Goal: Check status

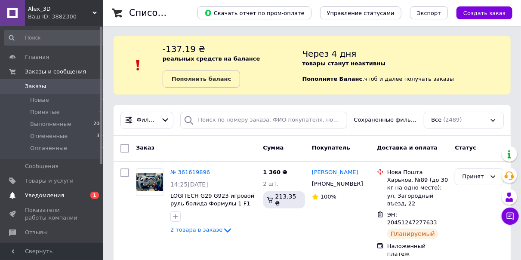
click at [78, 195] on span "Уведомления" at bounding box center [52, 196] width 55 height 8
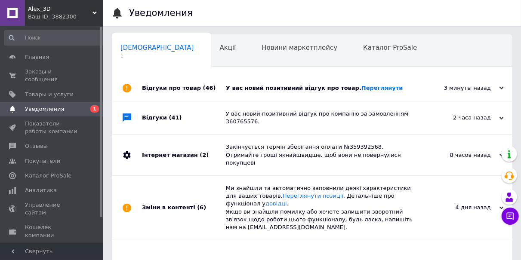
scroll to position [0, 4]
click at [370, 88] on link "Переглянути" at bounding box center [382, 88] width 42 height 6
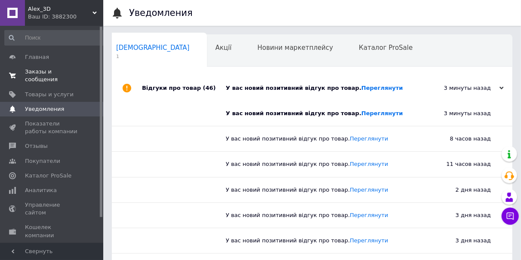
click at [54, 72] on span "Заказы и сообщения" at bounding box center [52, 75] width 55 height 15
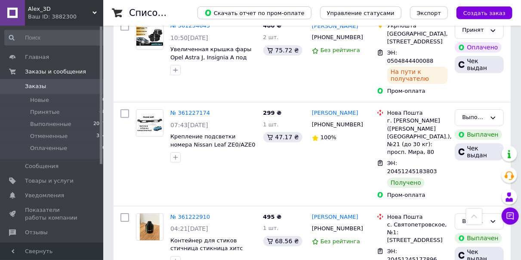
scroll to position [4250, 0]
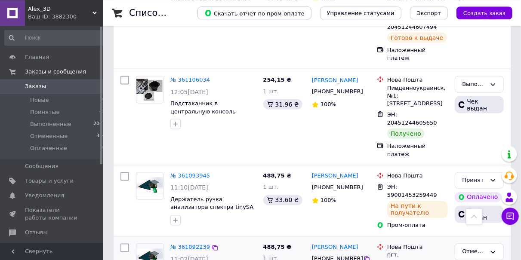
scroll to position [5331, 0]
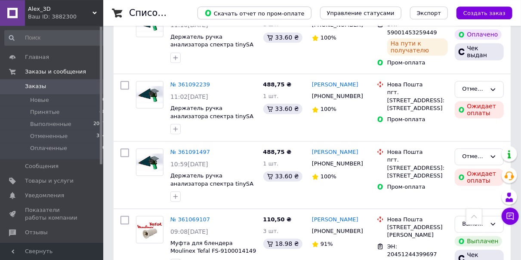
scroll to position [5510, 0]
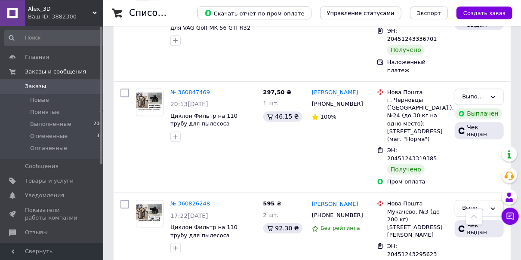
scroll to position [7165, 0]
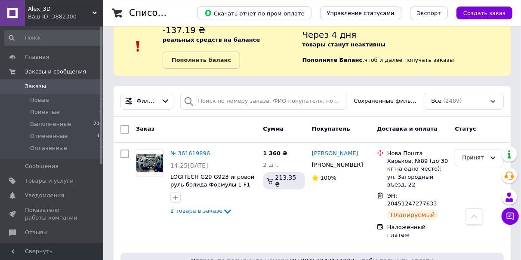
scroll to position [0, 0]
